Goal: Information Seeking & Learning: Learn about a topic

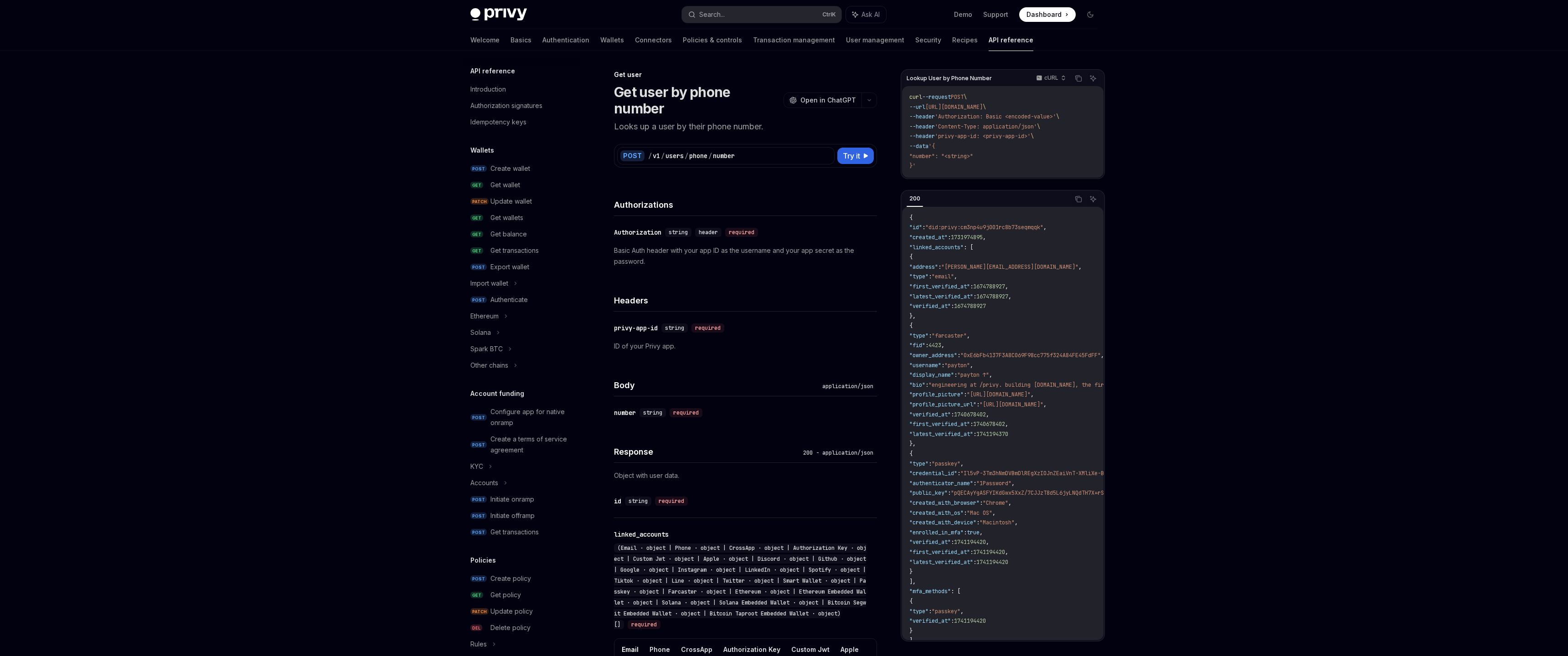
scroll to position [635, 0]
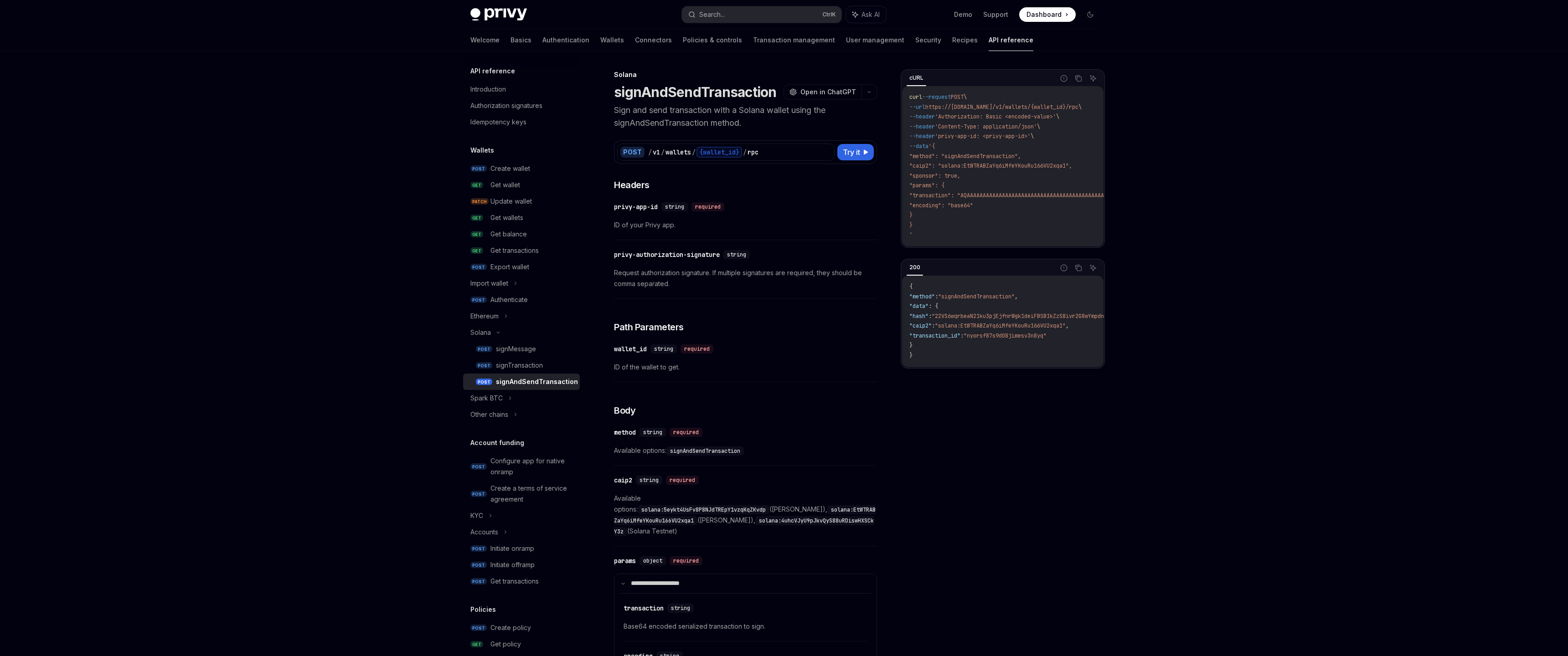
type textarea "*"
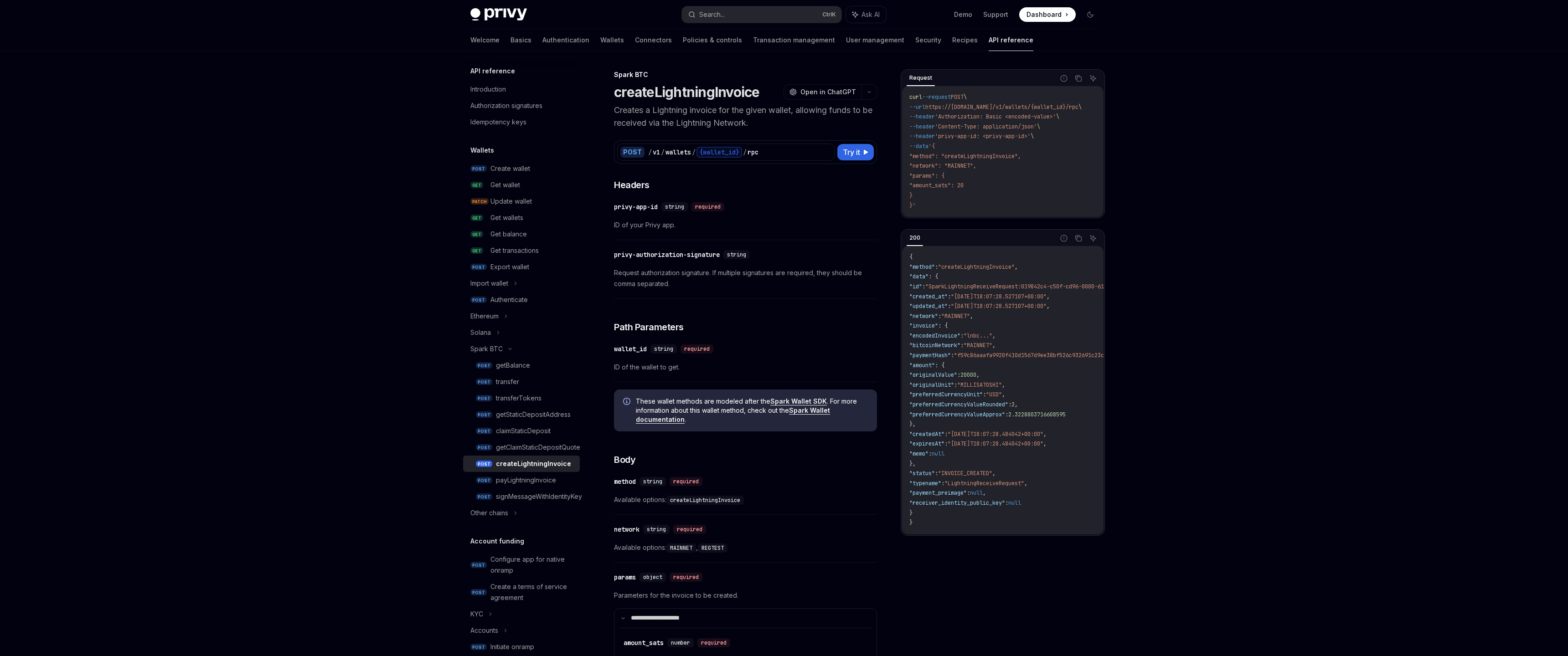
type textarea "*"
